Goal: Transaction & Acquisition: Obtain resource

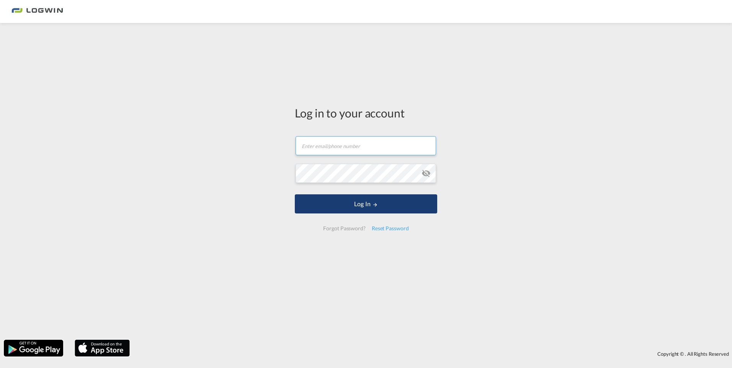
type input "[PERSON_NAME][EMAIL_ADDRESS][PERSON_NAME][DOMAIN_NAME]"
click at [359, 205] on button "Log In" at bounding box center [366, 203] width 142 height 19
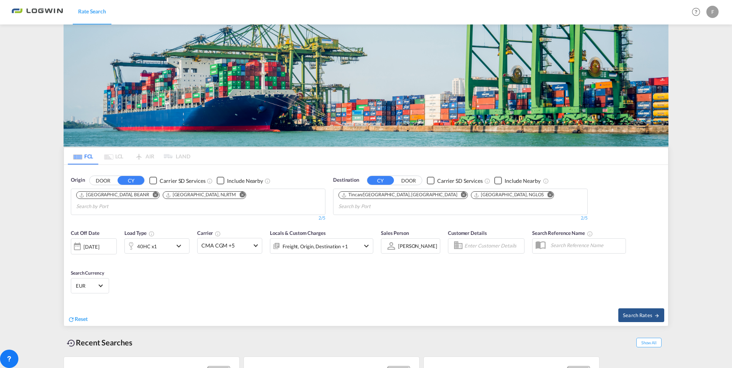
click at [153, 192] on md-icon "Remove" at bounding box center [156, 195] width 6 height 6
click at [547, 195] on md-icon "Remove" at bounding box center [550, 195] width 6 height 6
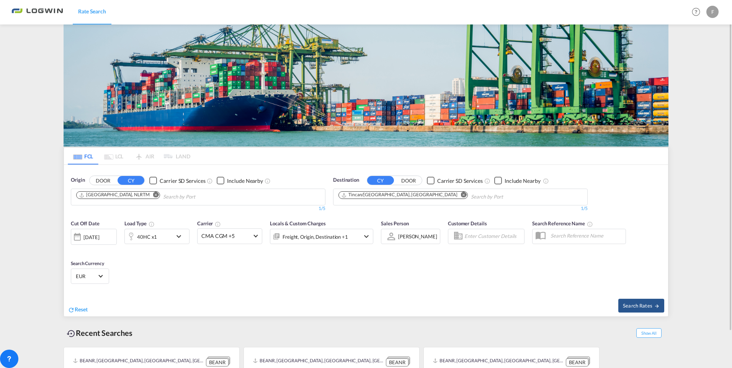
click at [461, 196] on md-icon "Remove" at bounding box center [464, 195] width 6 height 6
click at [358, 198] on body "Rate Search Rate Search Help Resources Product Release F My Profile Logout FCL …" at bounding box center [366, 184] width 732 height 368
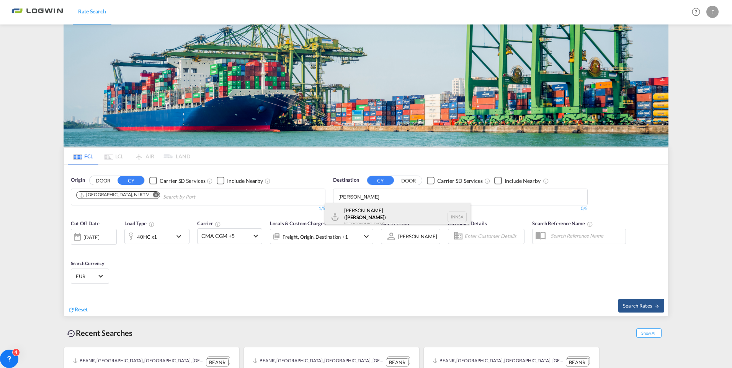
type input "[PERSON_NAME]"
click at [359, 209] on div "[PERSON_NAME] ( [GEOGRAPHIC_DATA] ) [GEOGRAPHIC_DATA] [GEOGRAPHIC_DATA]" at bounding box center [397, 217] width 145 height 28
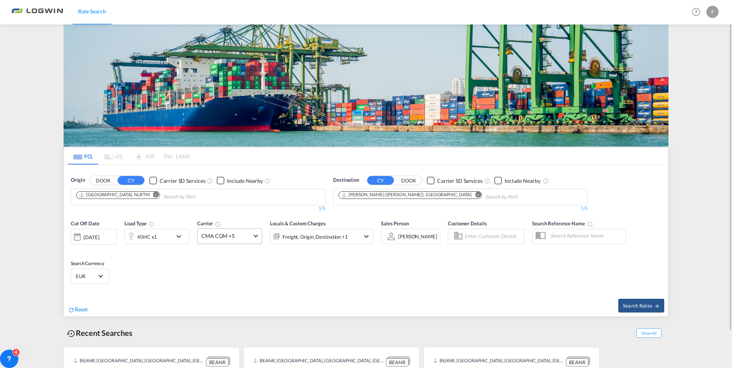
click at [255, 236] on span at bounding box center [255, 235] width 4 height 4
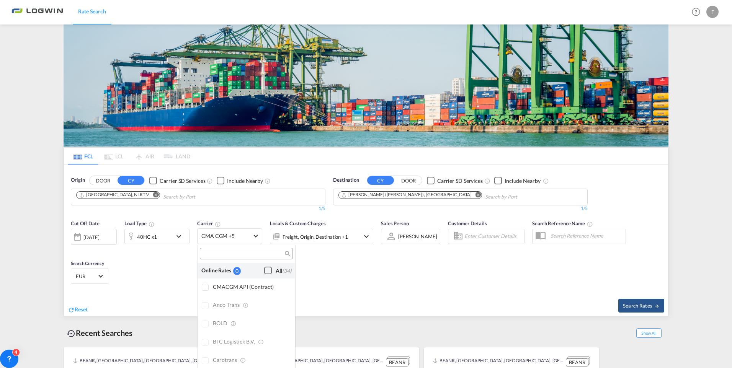
click at [344, 281] on md-backdrop at bounding box center [366, 184] width 732 height 368
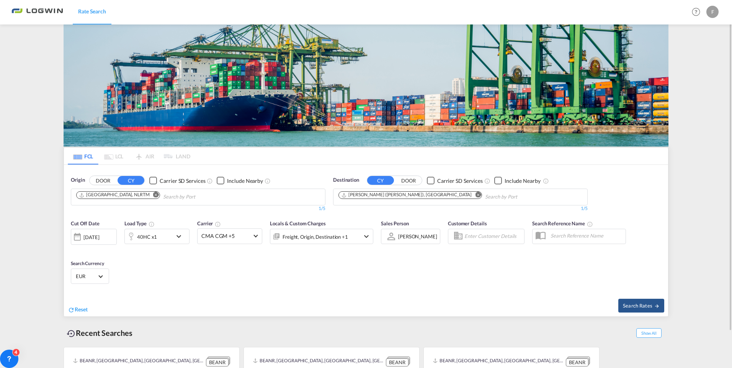
click at [99, 277] on md-select-value "EUR" at bounding box center [90, 276] width 30 height 11
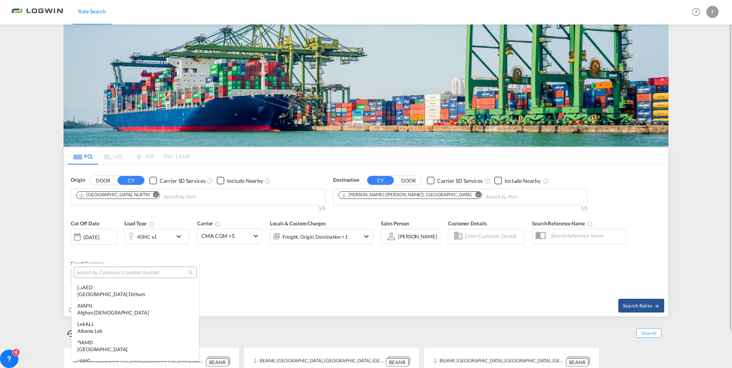
scroll to position [768, 0]
click at [101, 271] on input "search" at bounding box center [132, 272] width 112 height 7
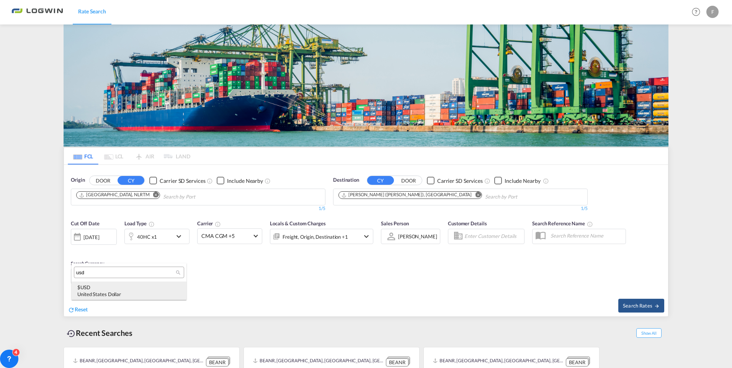
type input "usd"
click at [103, 290] on div "$ USD United States Dollar" at bounding box center [128, 291] width 103 height 14
click at [634, 307] on span "Search Rates" at bounding box center [641, 306] width 37 height 6
type input "NLRTM to INNSA / [DATE]"
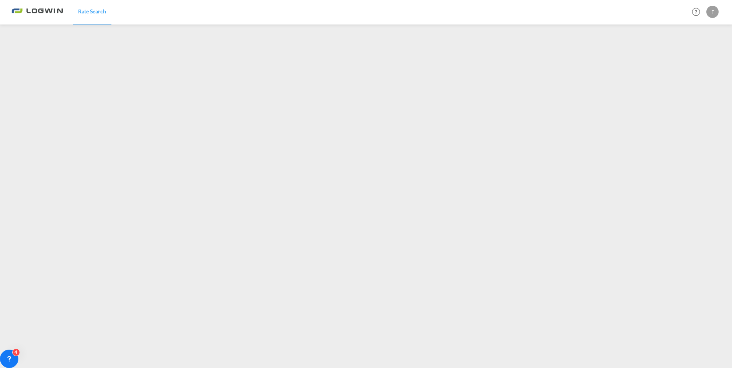
click at [716, 16] on div "F" at bounding box center [712, 12] width 12 height 12
click at [696, 57] on button "Logout" at bounding box center [704, 58] width 50 height 15
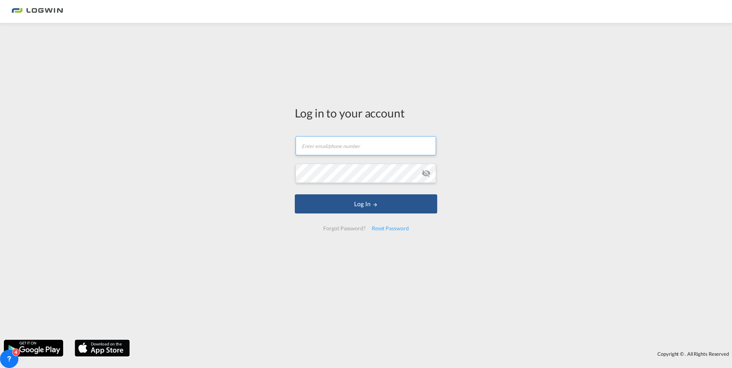
type input "[PERSON_NAME][EMAIL_ADDRESS][PERSON_NAME][DOMAIN_NAME]"
